Goal: Navigation & Orientation: Find specific page/section

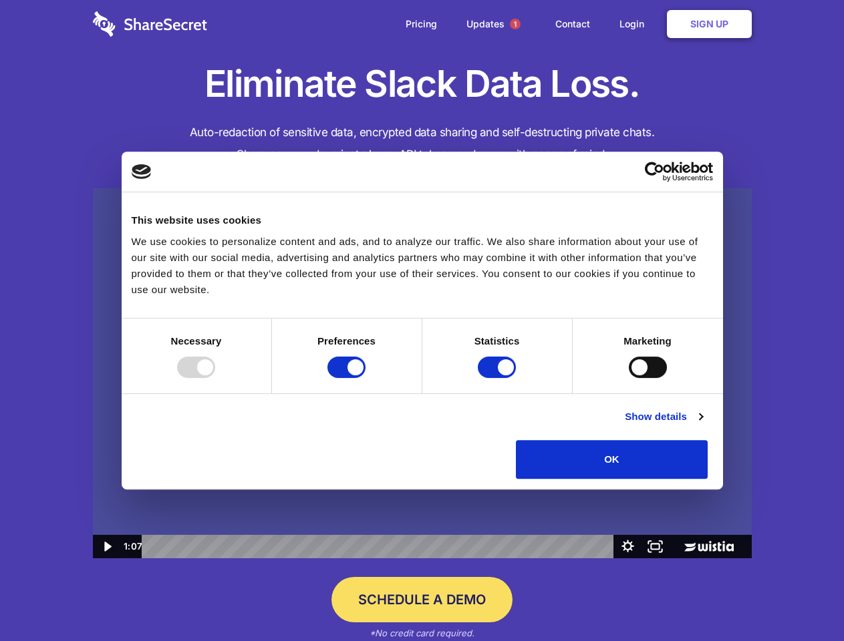
click at [422, 321] on img at bounding box center [422, 373] width 659 height 371
click at [215, 378] on div at bounding box center [196, 367] width 38 height 21
click at [366, 378] on input "Preferences" at bounding box center [346, 367] width 38 height 21
checkbox input "false"
click at [498, 378] on input "Statistics" at bounding box center [497, 367] width 38 height 21
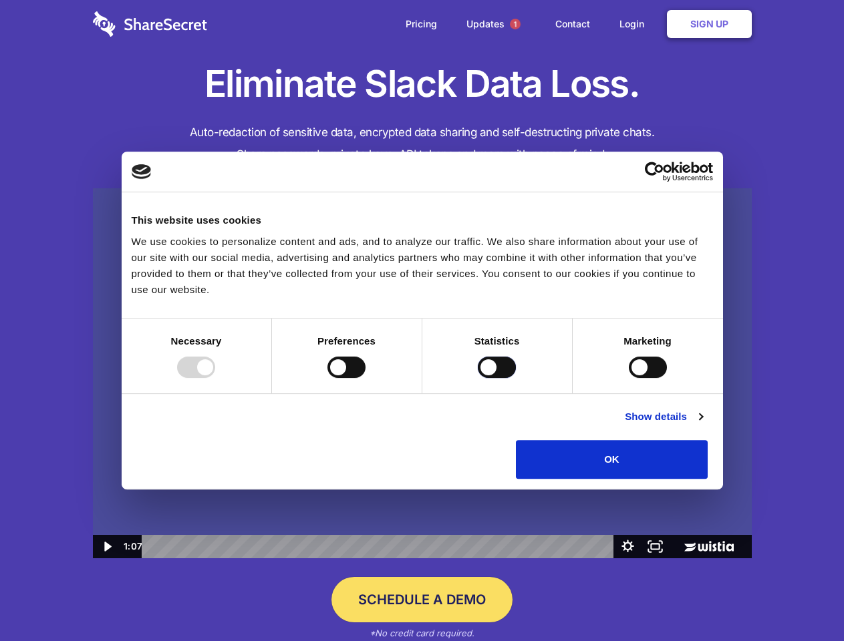
checkbox input "false"
click at [629, 378] on input "Marketing" at bounding box center [648, 367] width 38 height 21
checkbox input "true"
click at [702, 425] on link "Show details" at bounding box center [664, 417] width 78 height 16
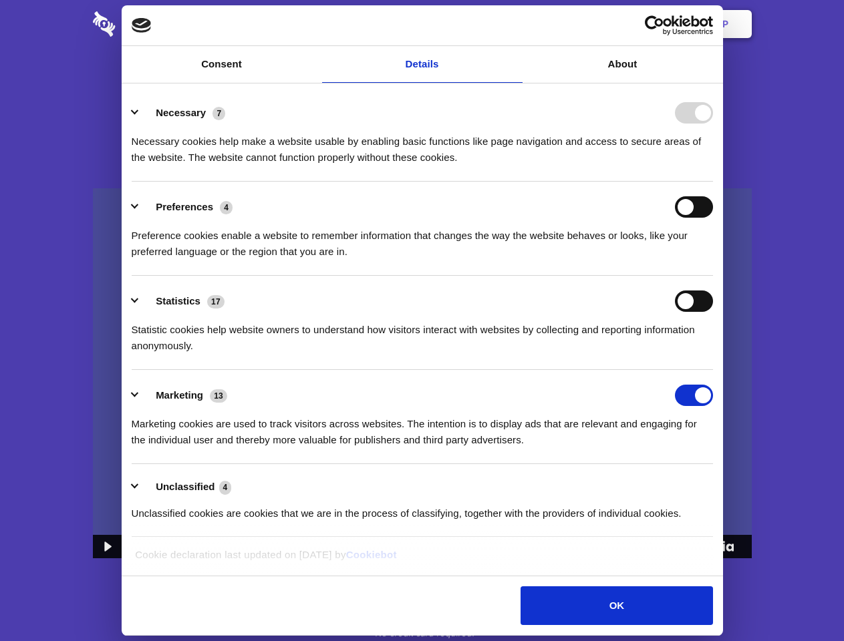
click at [713, 166] on div "Necessary 7 Necessary cookies help make a website usable by enabling basic func…" at bounding box center [422, 133] width 581 height 63
click at [515, 24] on span "1" at bounding box center [515, 24] width 11 height 11
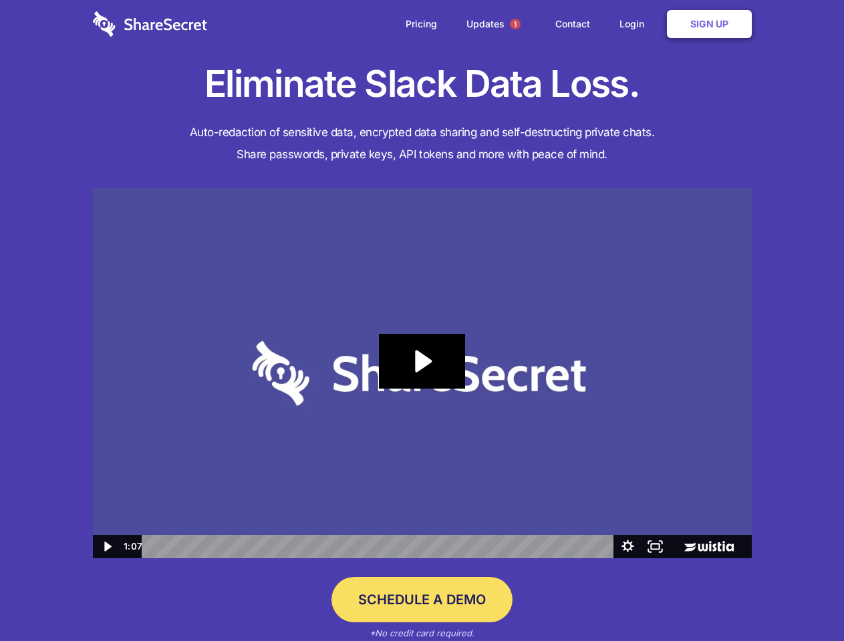
click at [422, 374] on icon "Play Video: Sharesecret Slack Extension" at bounding box center [422, 361] width 86 height 55
